Goal: Task Accomplishment & Management: Use online tool/utility

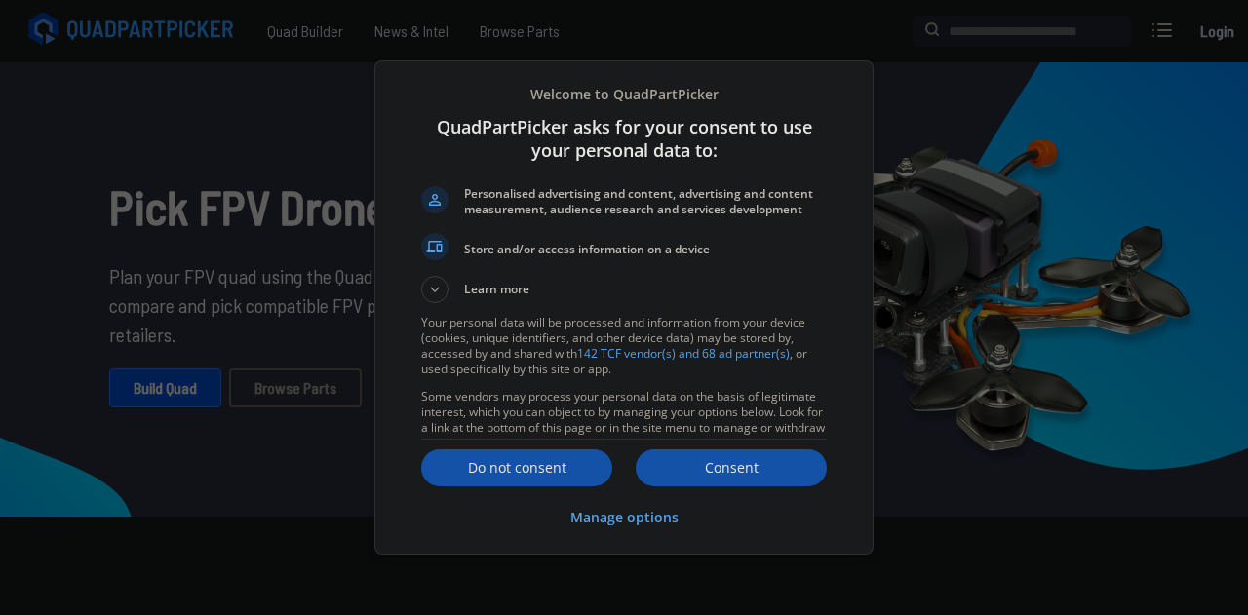
click at [752, 464] on p "Consent" at bounding box center [730, 467] width 191 height 19
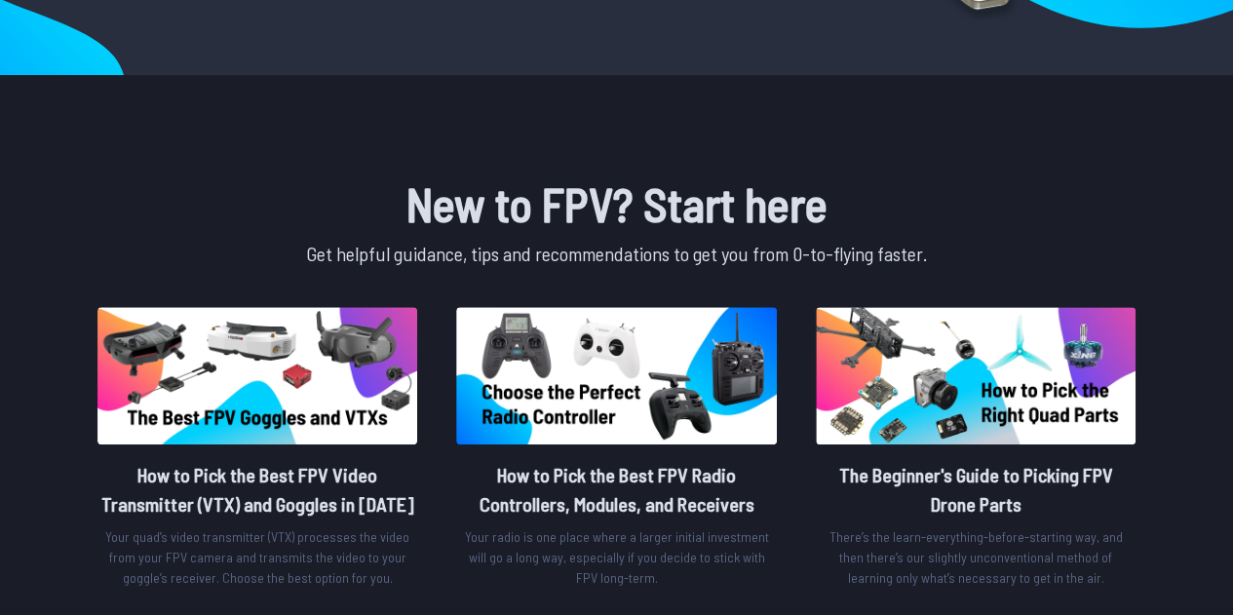
scroll to position [195, 0]
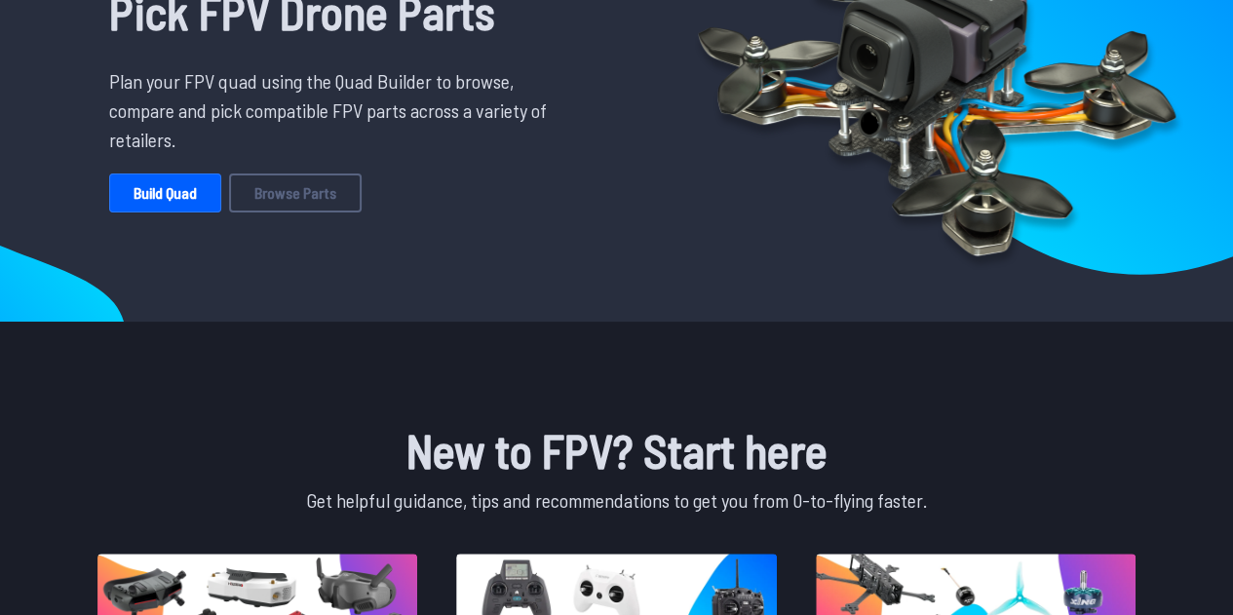
click at [177, 202] on link "Build Quad" at bounding box center [165, 192] width 112 height 39
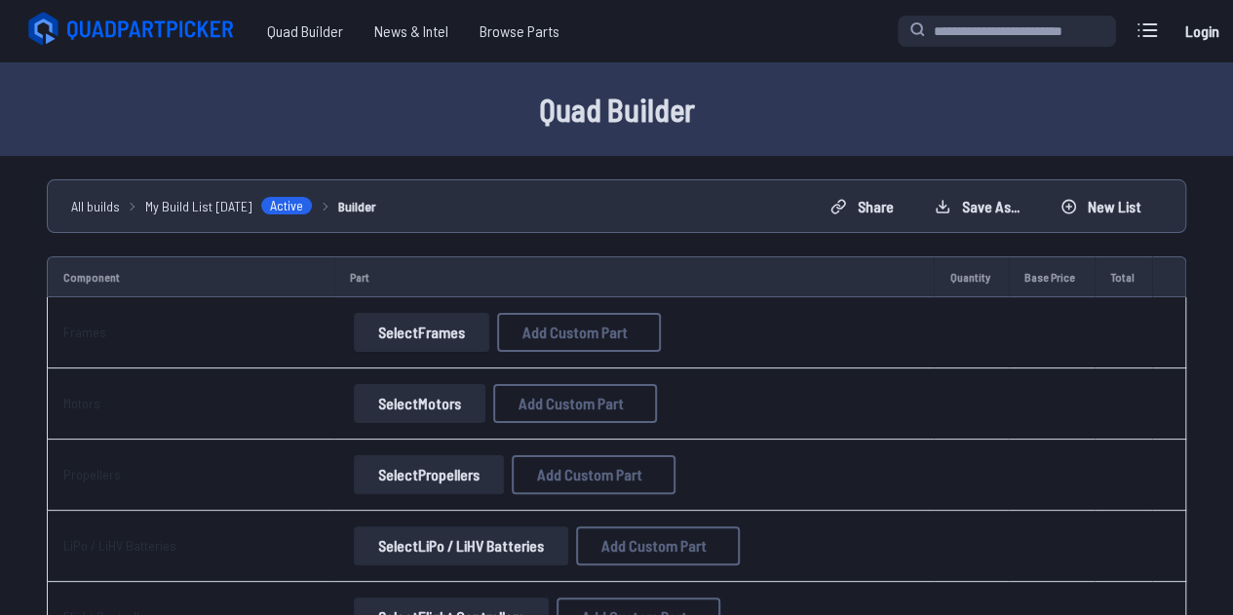
click at [416, 338] on button "Select Frames" at bounding box center [421, 332] width 135 height 39
click at [413, 333] on button "Select Frames" at bounding box center [421, 332] width 135 height 39
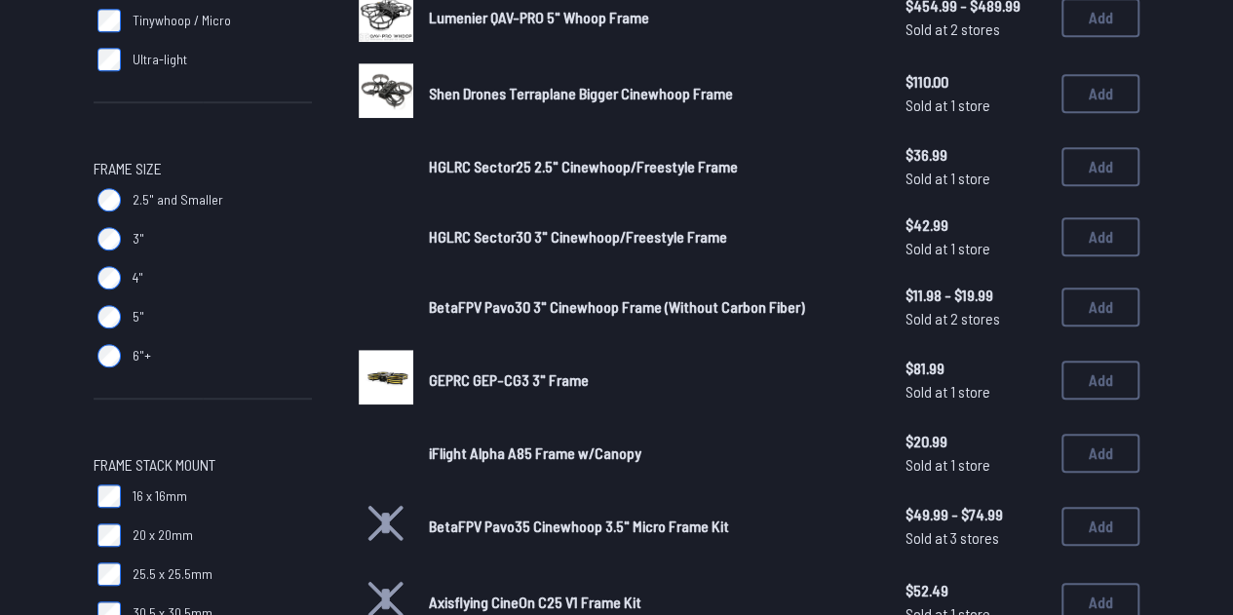
scroll to position [519, 0]
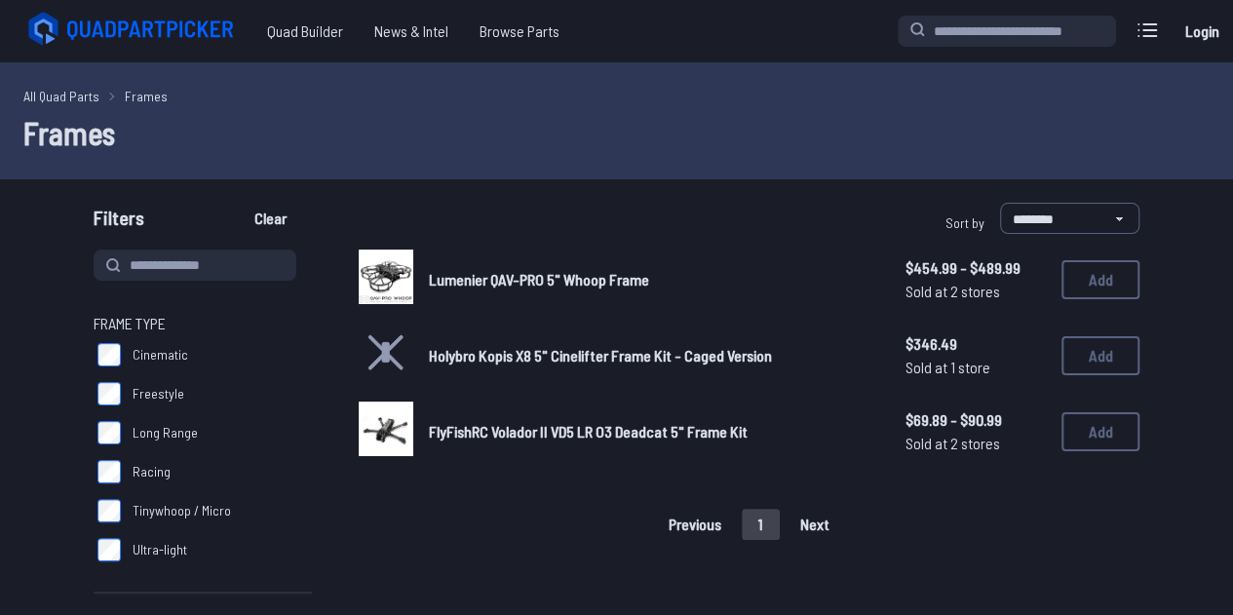
click at [628, 427] on span "FlyFishRC Volador II VD5 LR O3 Deadcat 5" Frame Kit" at bounding box center [588, 431] width 319 height 19
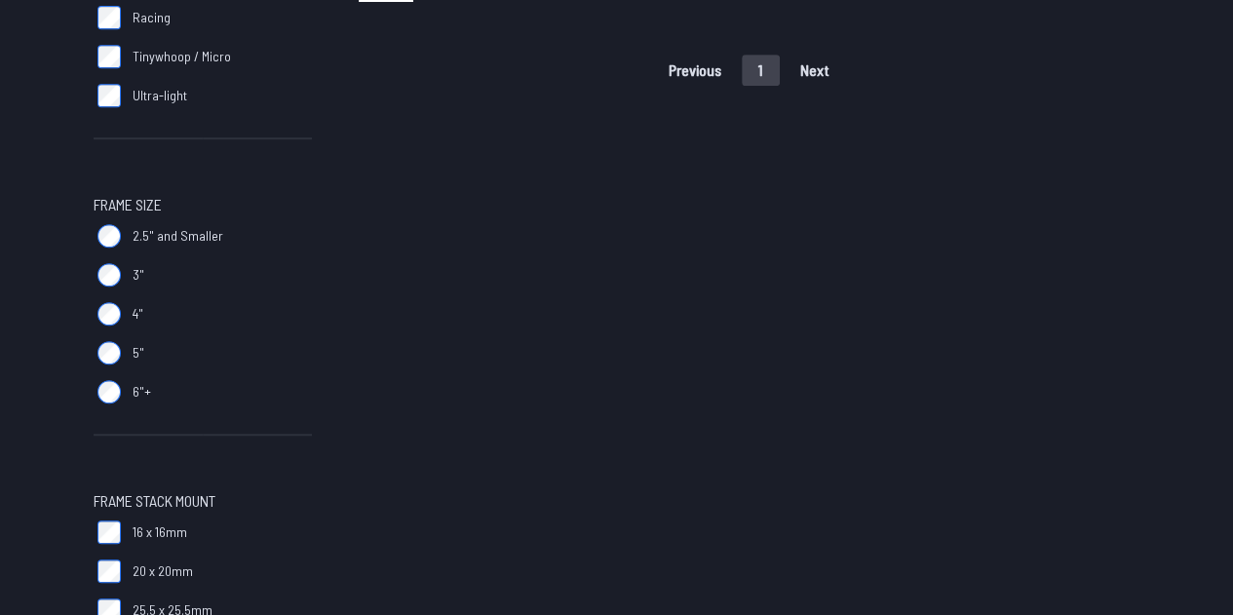
scroll to position [333, 0]
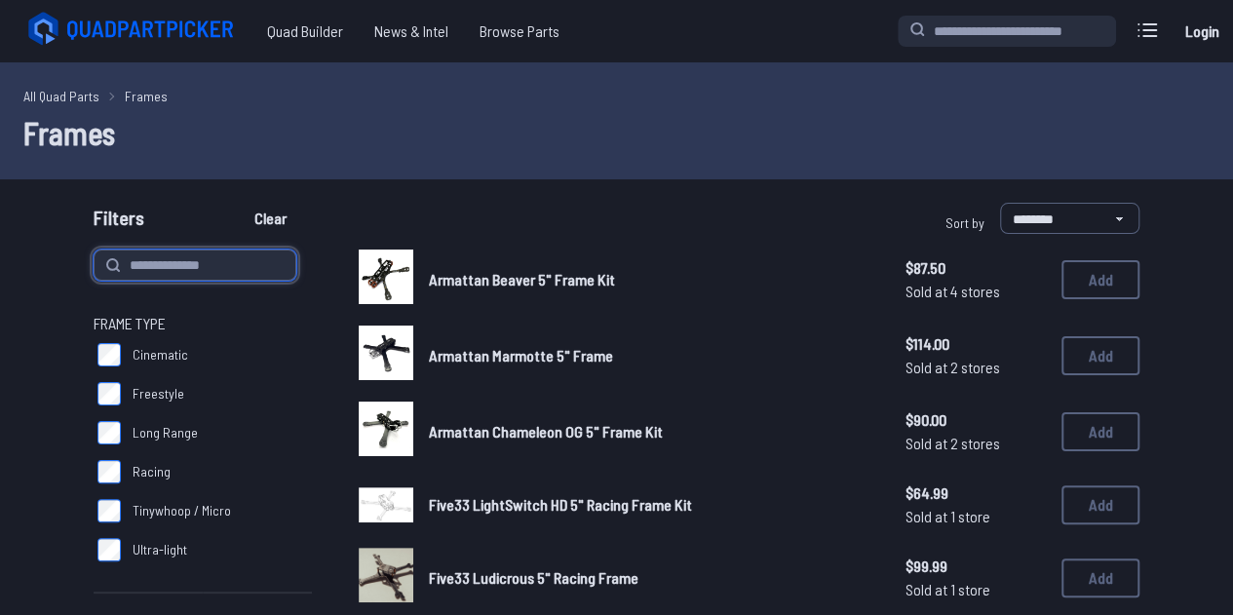
click at [197, 266] on input at bounding box center [195, 265] width 203 height 31
type input "****"
click at [238, 203] on button "Clear" at bounding box center [270, 218] width 65 height 31
type input "****"
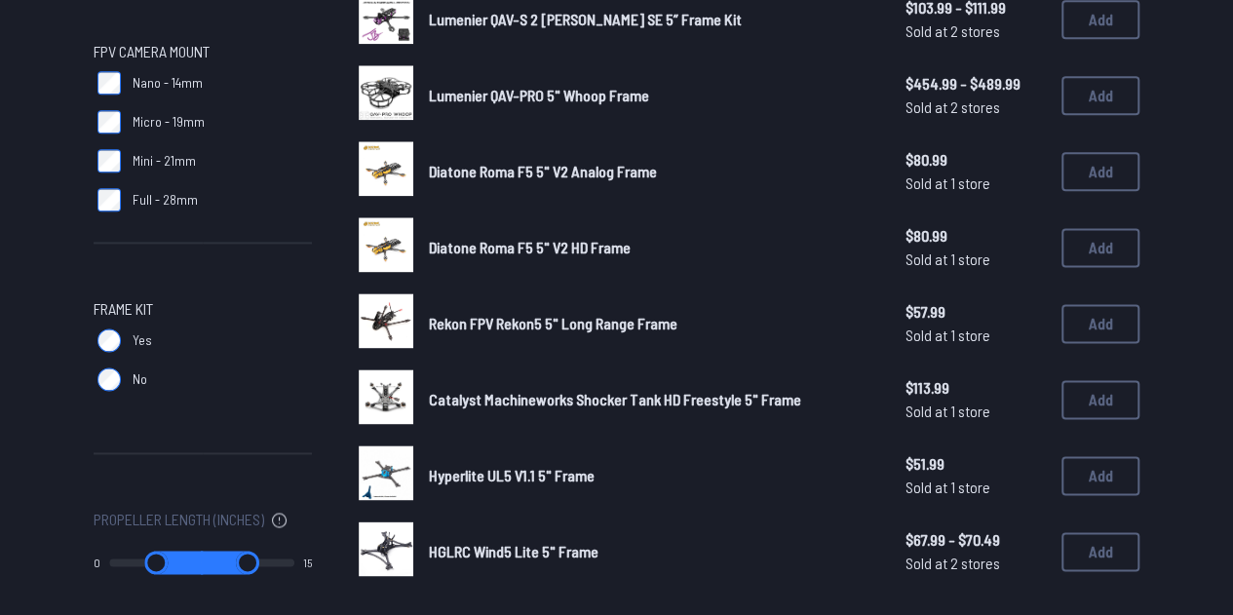
scroll to position [1364, 0]
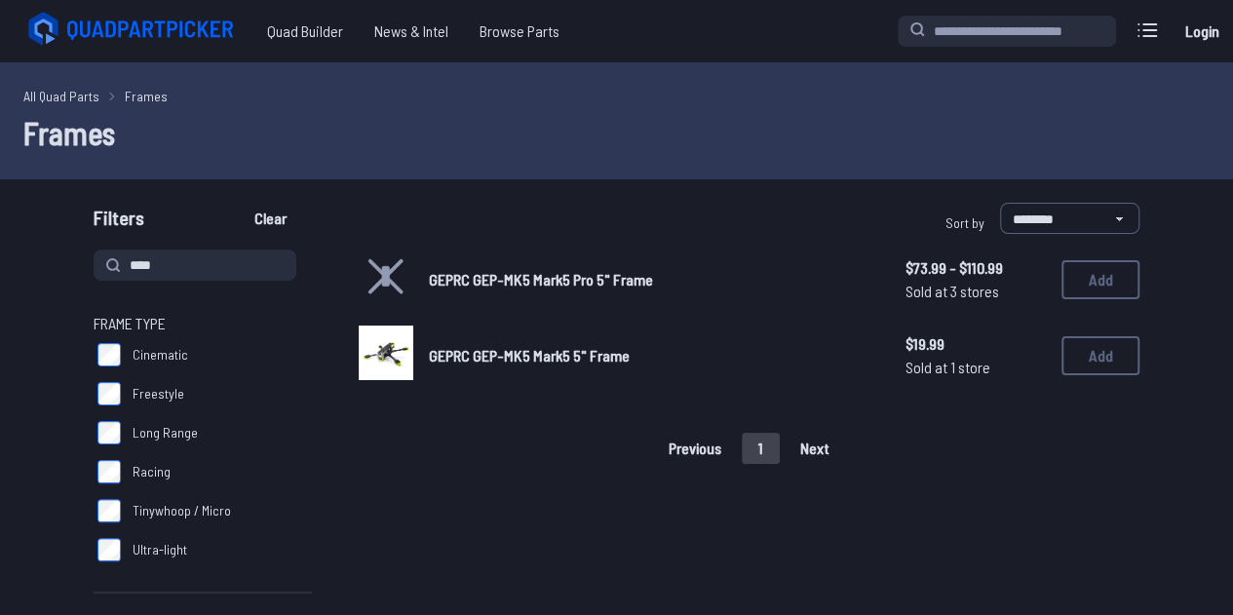
click at [572, 280] on span "GEPRC GEP-MK5 Mark5 Pro 5" Frame" at bounding box center [541, 279] width 224 height 19
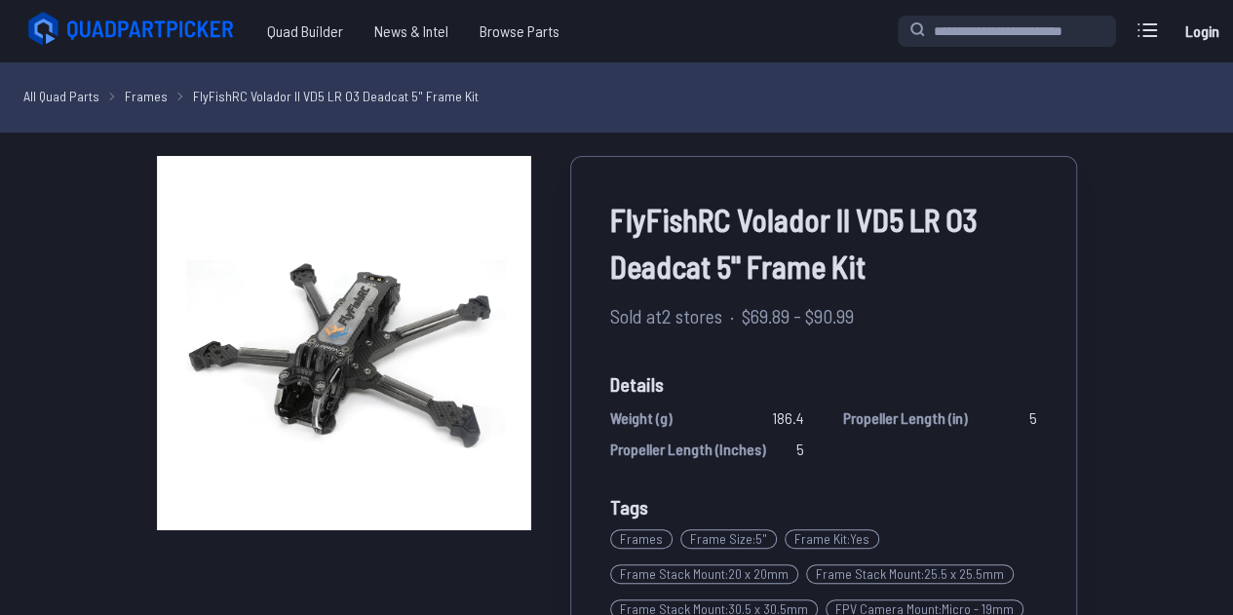
click at [545, 312] on div "FlyFishRC Volador II VD5 LR O3 Deadcat 5" Frame Kit Sold at 2 stores · $69.89 -…" at bounding box center [617, 487] width 920 height 663
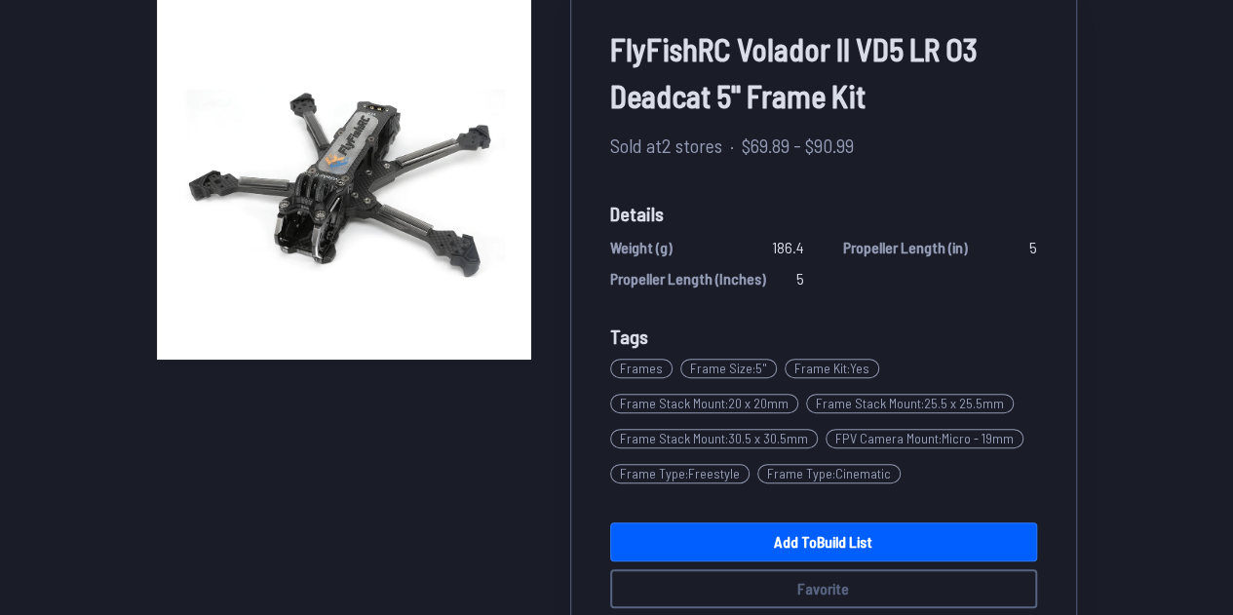
scroll to position [454, 0]
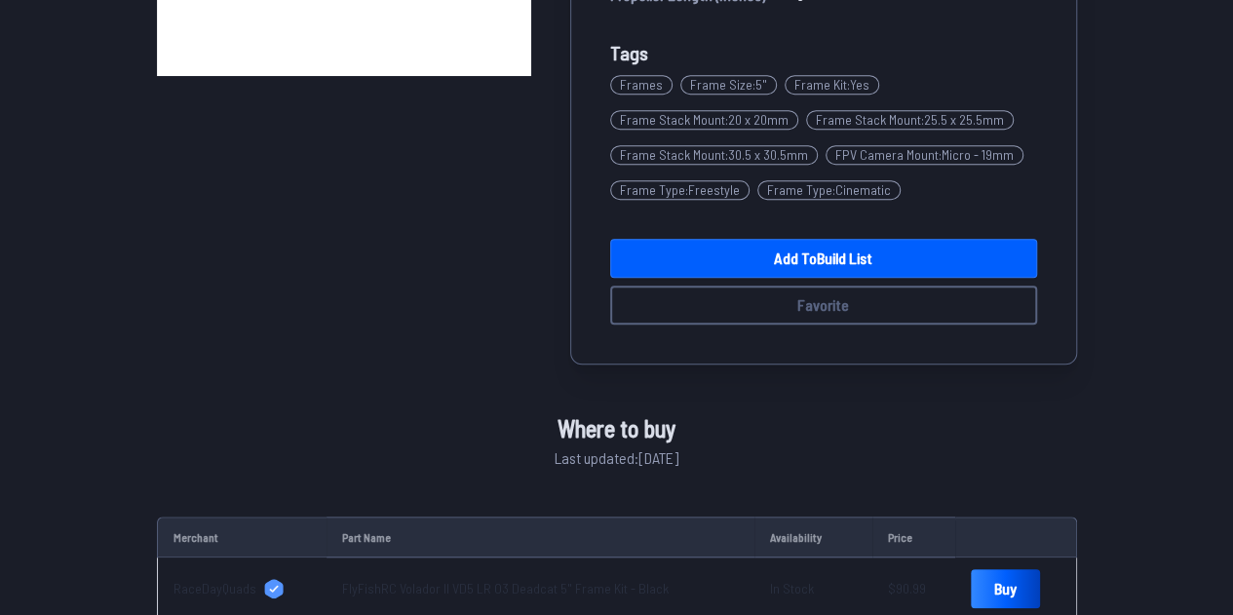
click at [852, 256] on link "Add to Build List" at bounding box center [823, 258] width 427 height 39
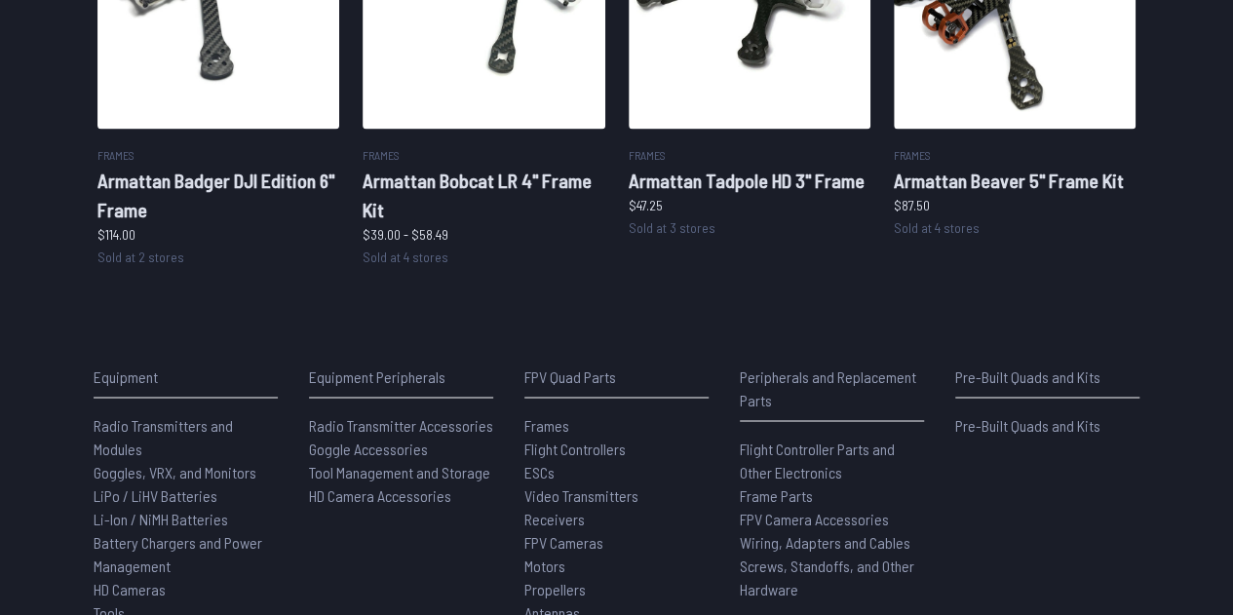
scroll to position [1299, 0]
